Goal: Task Accomplishment & Management: Complete application form

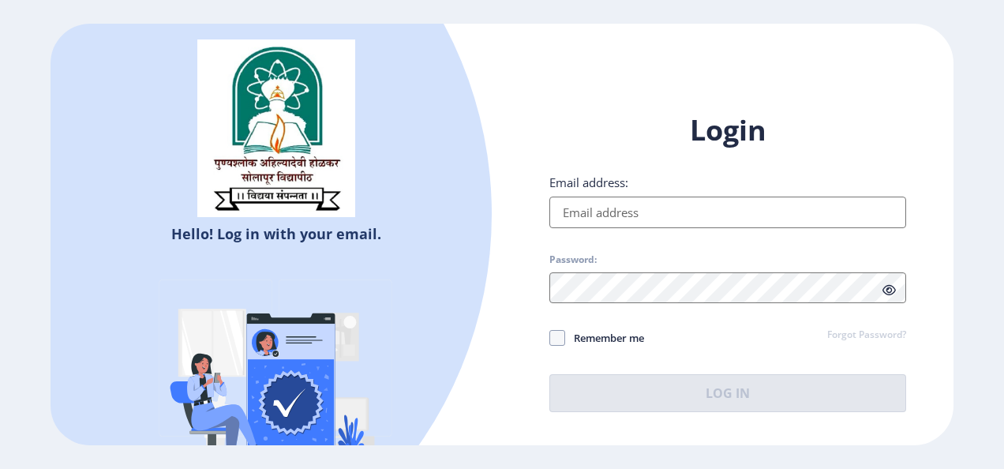
click at [595, 223] on input "Email address:" at bounding box center [727, 213] width 357 height 32
type input "[EMAIL_ADDRESS][DOMAIN_NAME]"
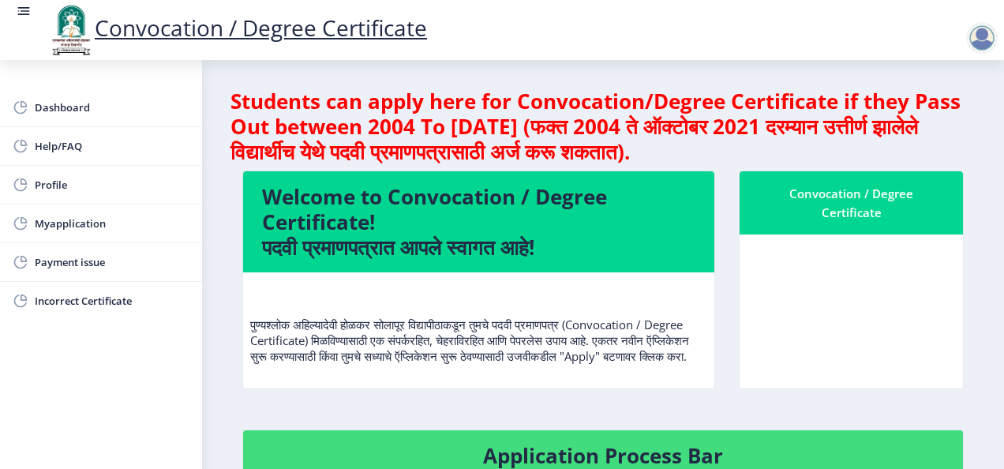
click at [983, 52] on div at bounding box center [982, 38] width 32 height 32
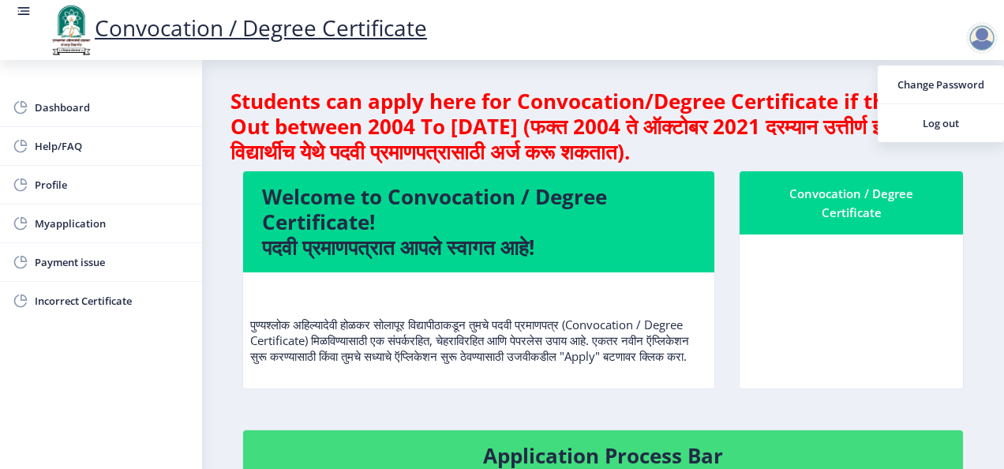
click at [821, 28] on div "Convocation / Degree Certificate" at bounding box center [518, 30] width 1004 height 54
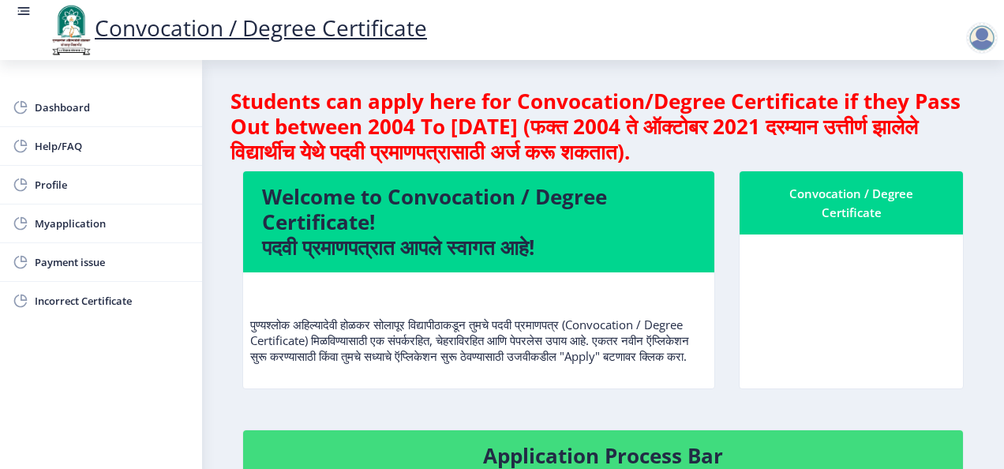
click at [228, 28] on link "Convocation / Degree Certificate" at bounding box center [237, 28] width 380 height 30
drag, startPoint x: 228, startPoint y: 28, endPoint x: 39, endPoint y: 108, distance: 205.5
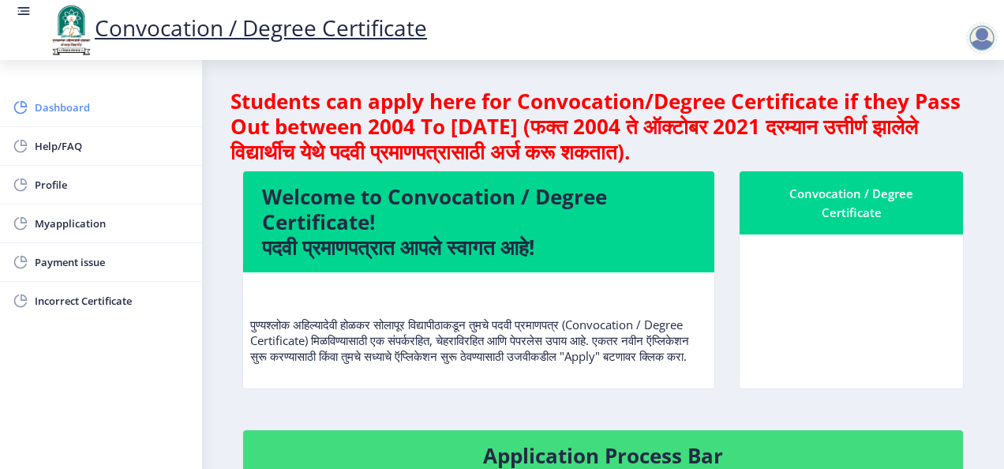
click at [39, 108] on span "Dashboard" at bounding box center [112, 107] width 155 height 19
click at [40, 152] on span "Help/FAQ" at bounding box center [112, 146] width 155 height 19
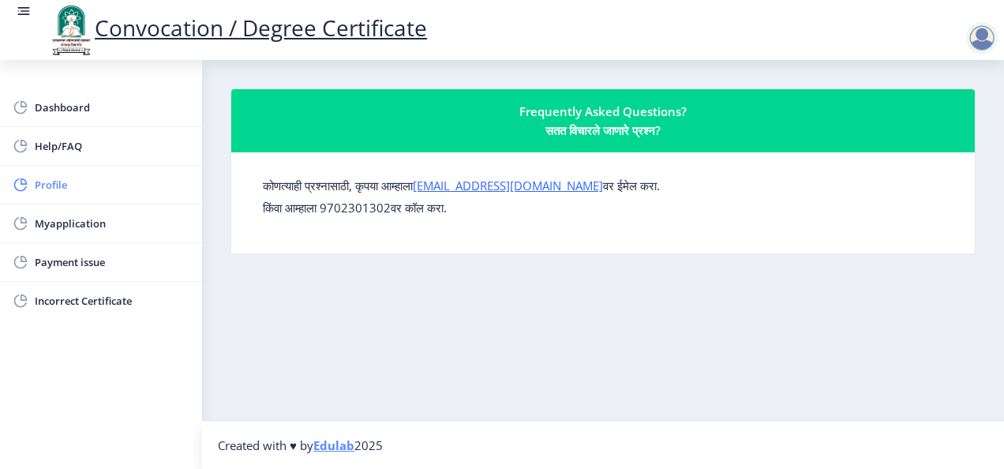
click at [35, 185] on span "Profile" at bounding box center [112, 184] width 155 height 19
select select
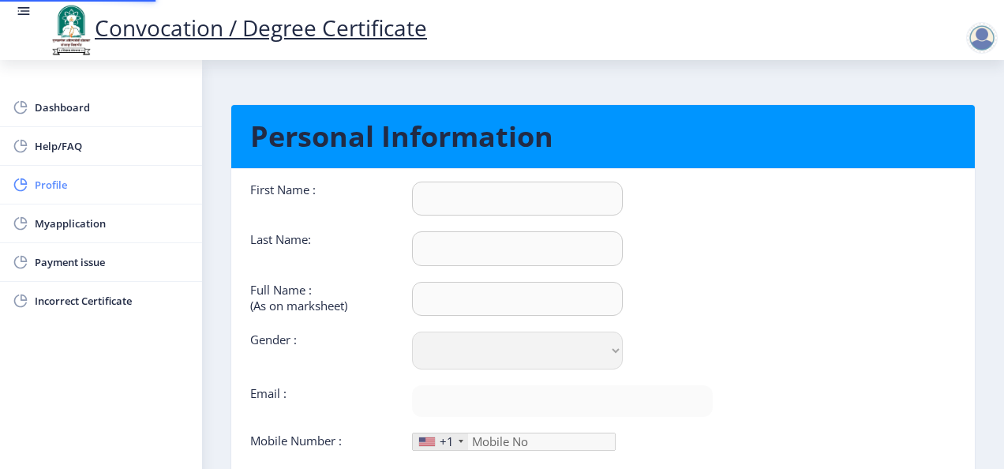
type input "Gauri"
type input "[PERSON_NAME]"
select select "[DEMOGRAPHIC_DATA]"
type input "[EMAIL_ADDRESS][DOMAIN_NAME]"
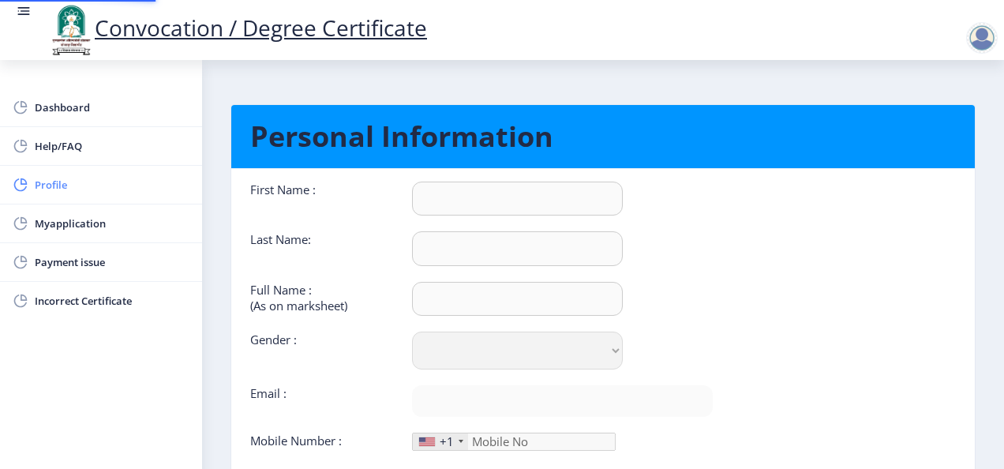
type input "8805596552"
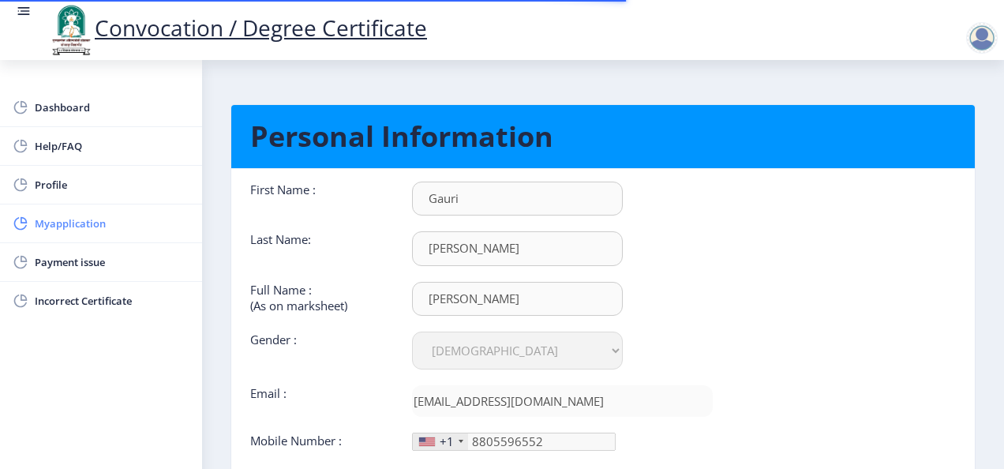
click at [65, 223] on span "Myapplication" at bounding box center [112, 223] width 155 height 19
